Goal: Use online tool/utility: Utilize a website feature to perform a specific function

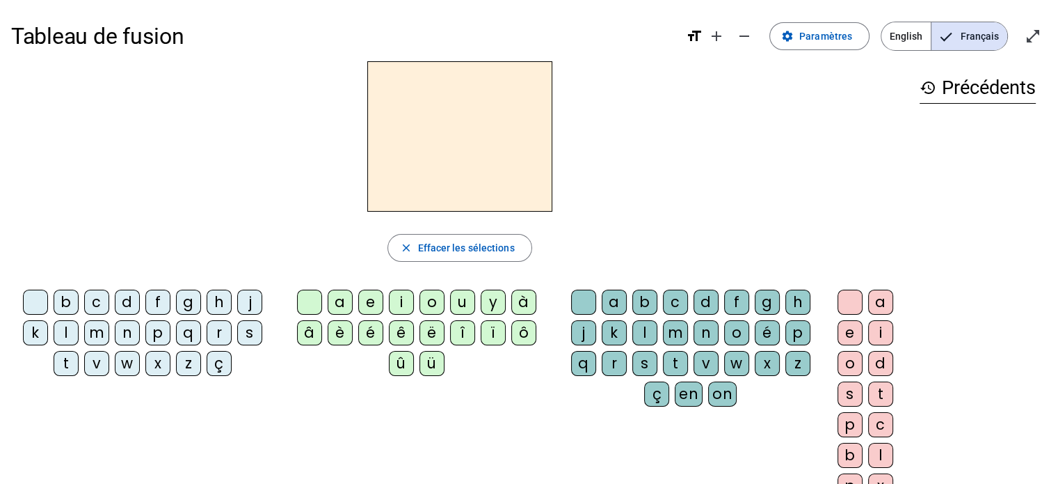
click at [178, 370] on div "z" at bounding box center [188, 363] width 25 height 25
click at [433, 301] on div "o" at bounding box center [432, 301] width 25 height 25
click at [742, 328] on div "o" at bounding box center [736, 332] width 25 height 25
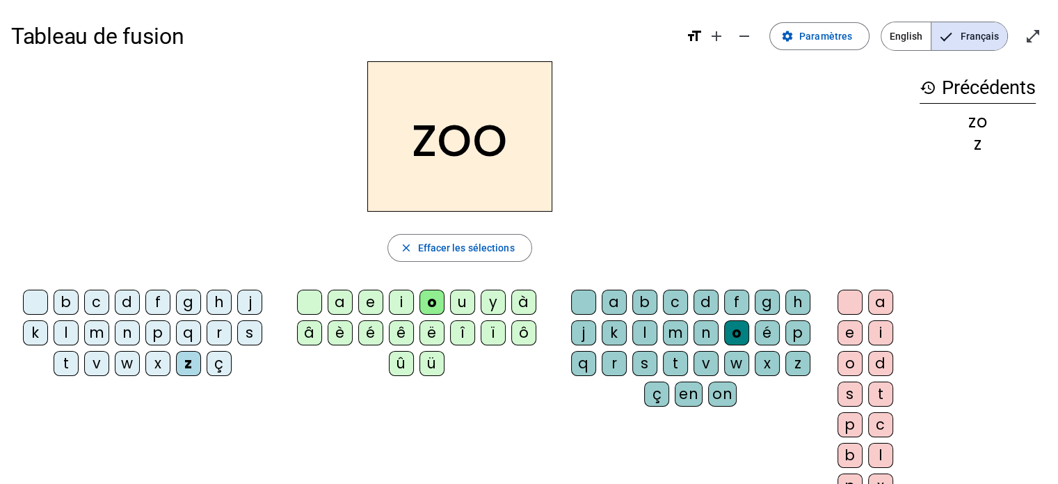
click at [771, 333] on div "é" at bounding box center [767, 332] width 25 height 25
click at [127, 330] on div "n" at bounding box center [127, 332] width 25 height 25
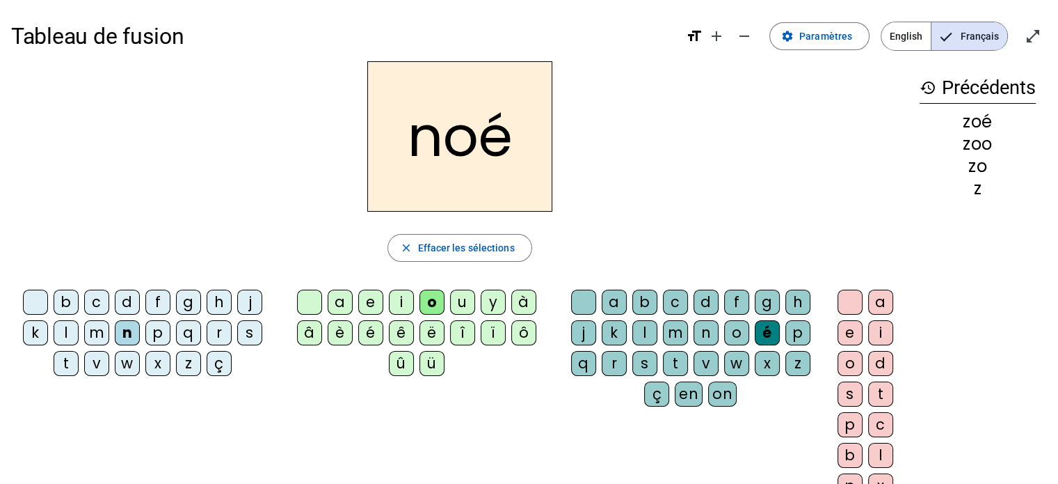
click at [614, 291] on div "a" at bounding box center [614, 301] width 25 height 25
click at [67, 293] on div "b" at bounding box center [66, 301] width 25 height 25
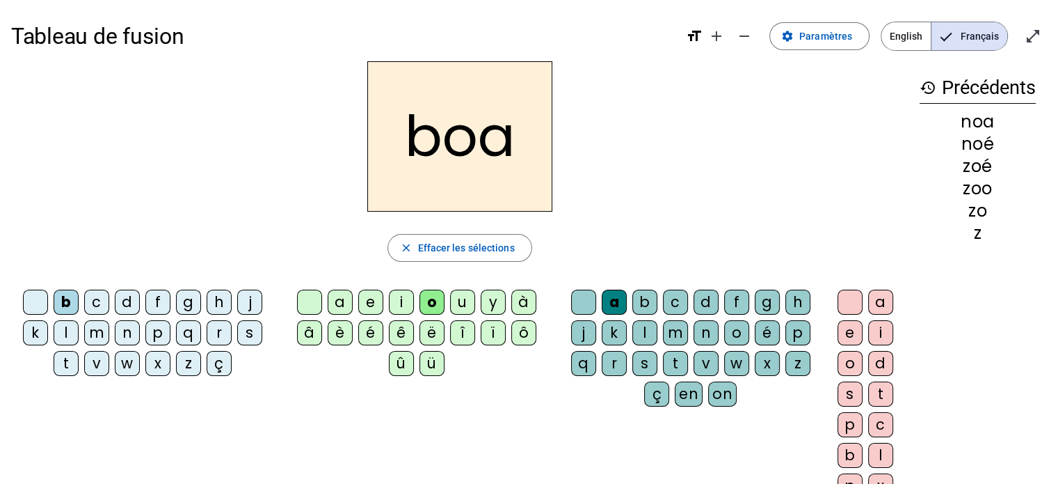
click at [757, 333] on div "é" at bounding box center [767, 332] width 25 height 25
click at [100, 305] on div "c" at bounding box center [96, 301] width 25 height 25
